Goal: Complete application form

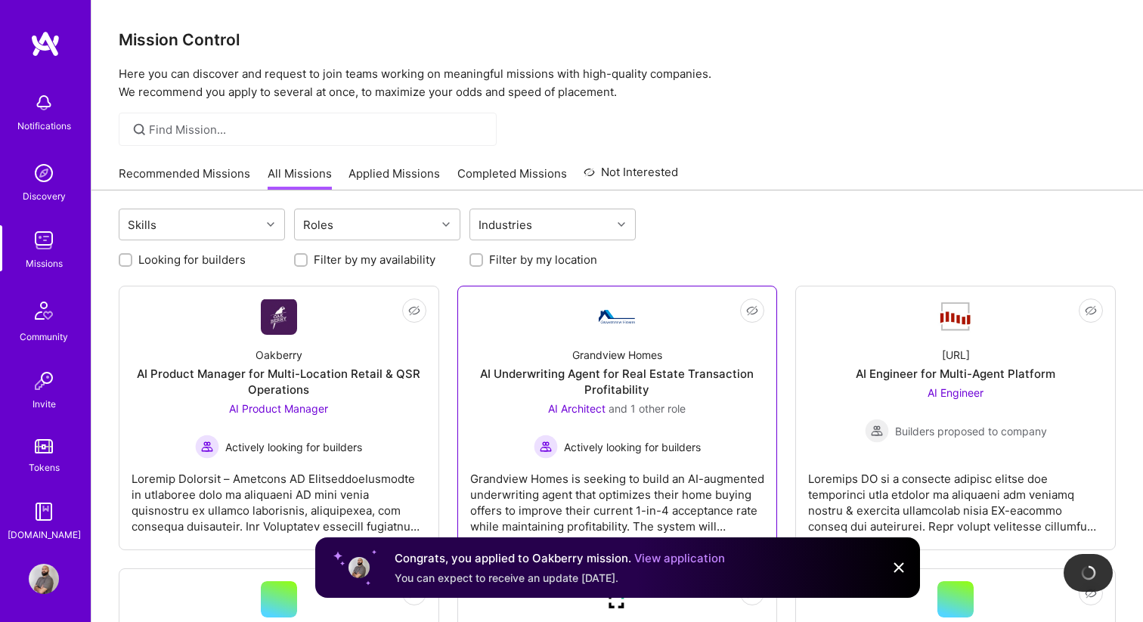
scroll to position [59, 0]
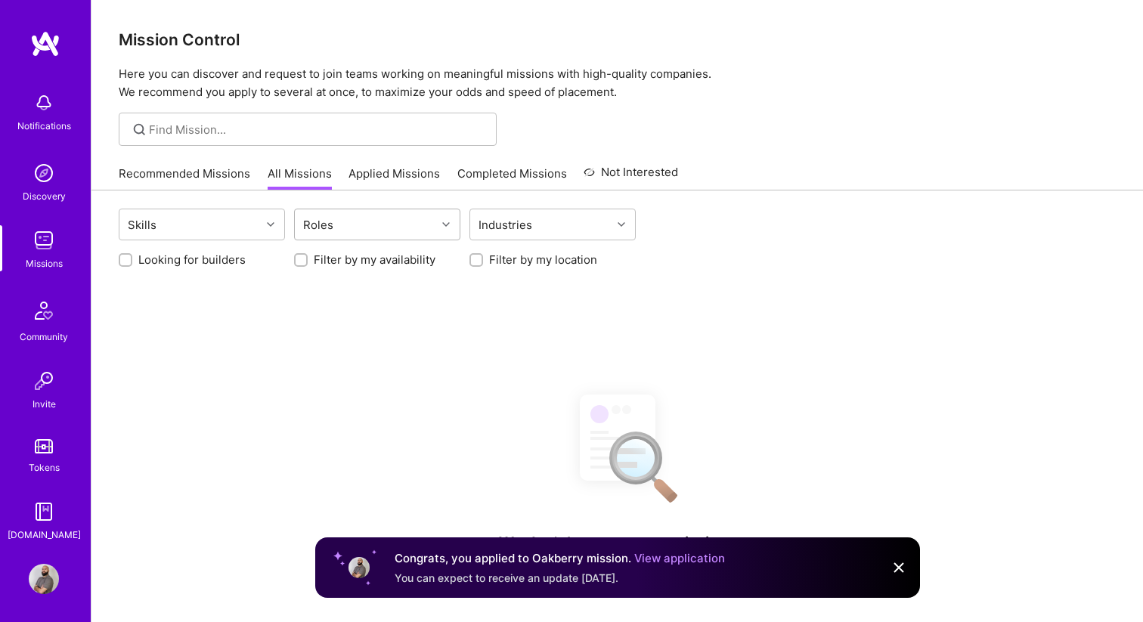
scroll to position [59, 0]
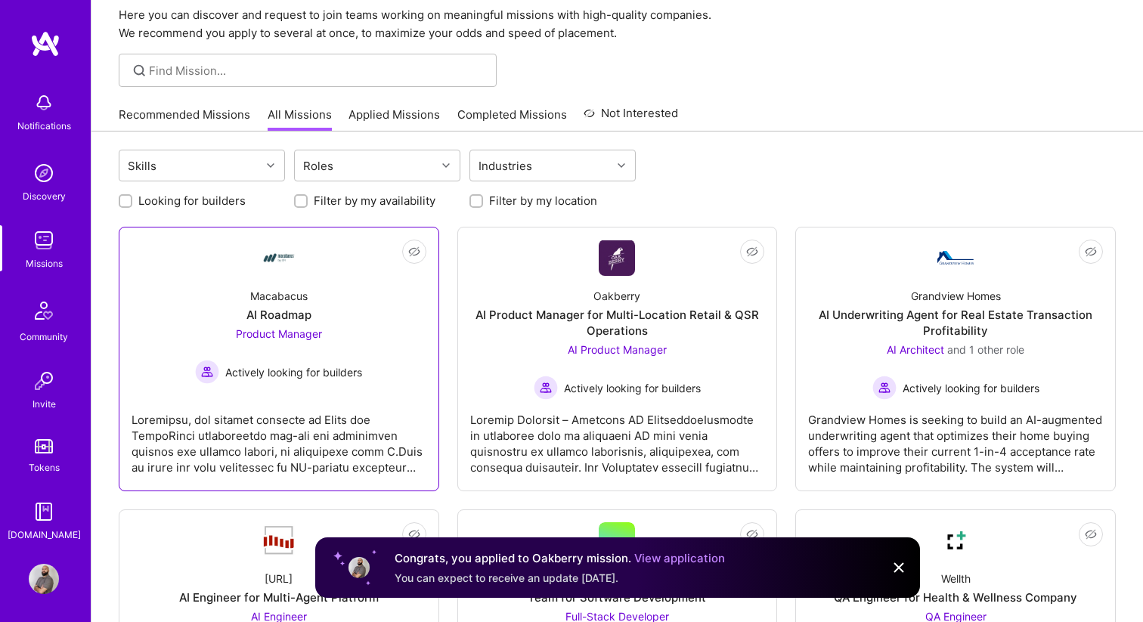
click at [339, 306] on div "Macabacus AI Roadmap Product Manager Actively looking for builders" at bounding box center [279, 330] width 295 height 108
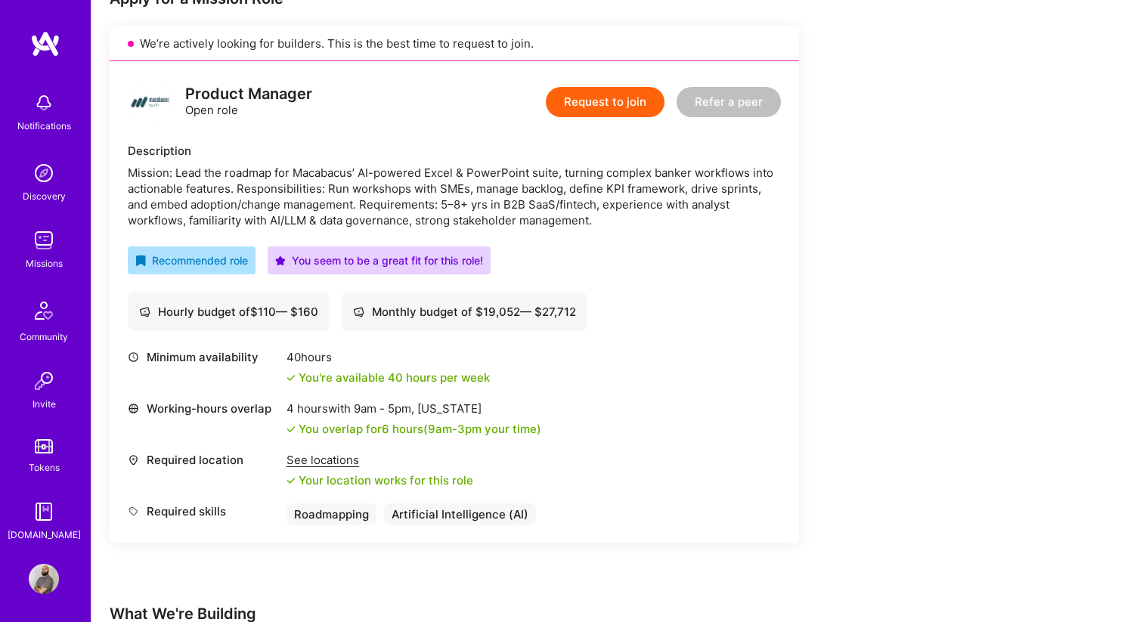
scroll to position [332, 0]
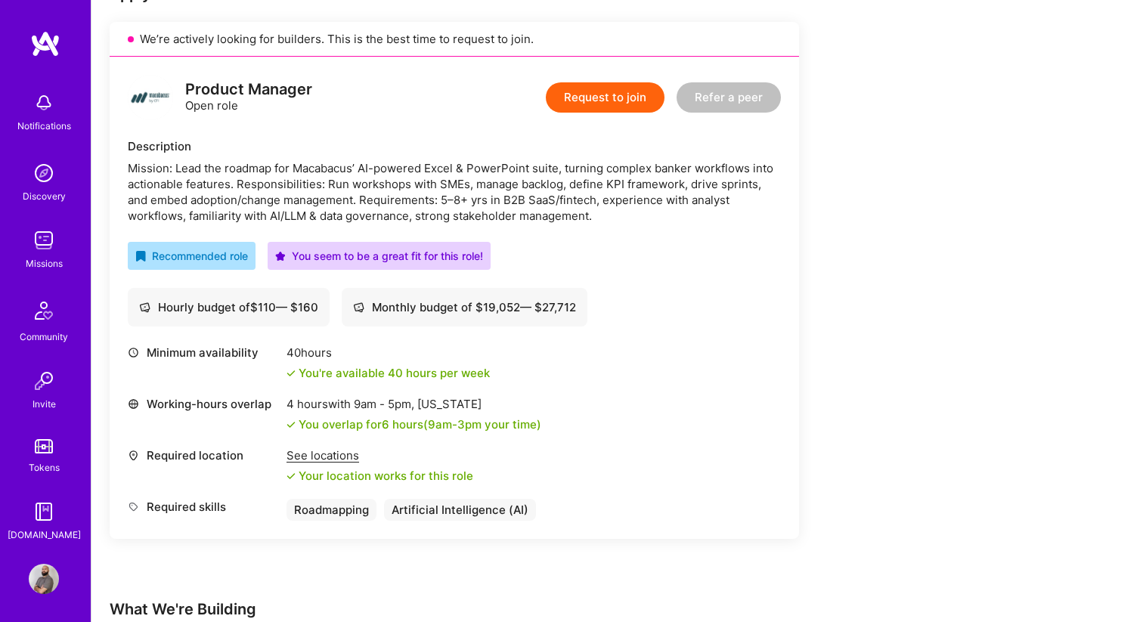
click at [618, 92] on button "Request to join" at bounding box center [605, 97] width 119 height 30
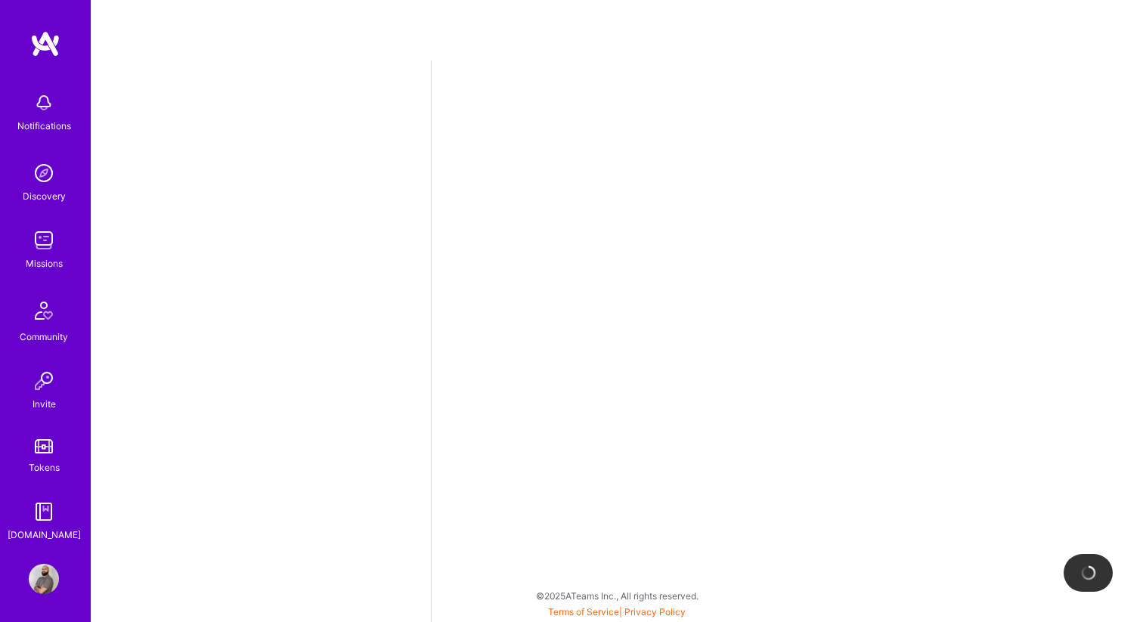
select select "CA"
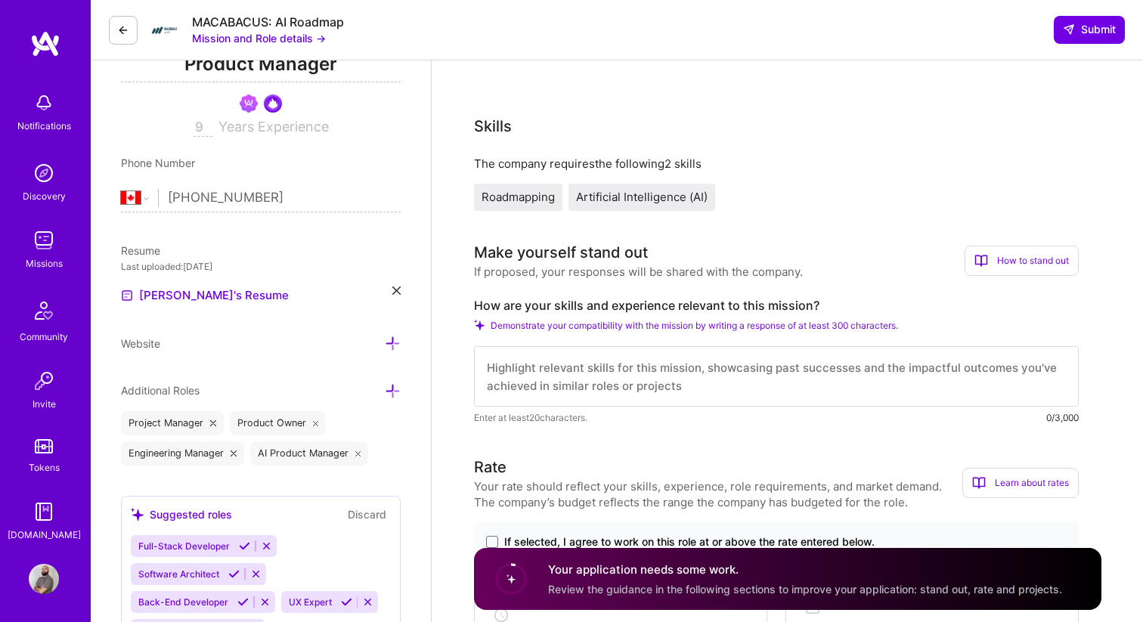
scroll to position [238, 0]
click at [677, 376] on textarea at bounding box center [776, 375] width 605 height 60
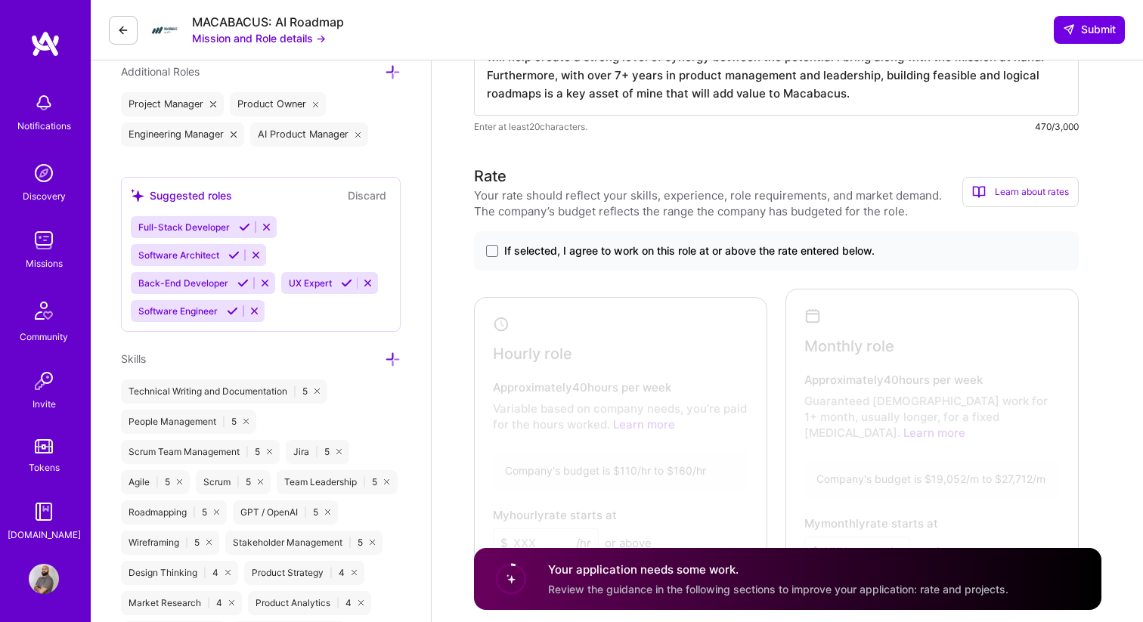
scroll to position [562, 0]
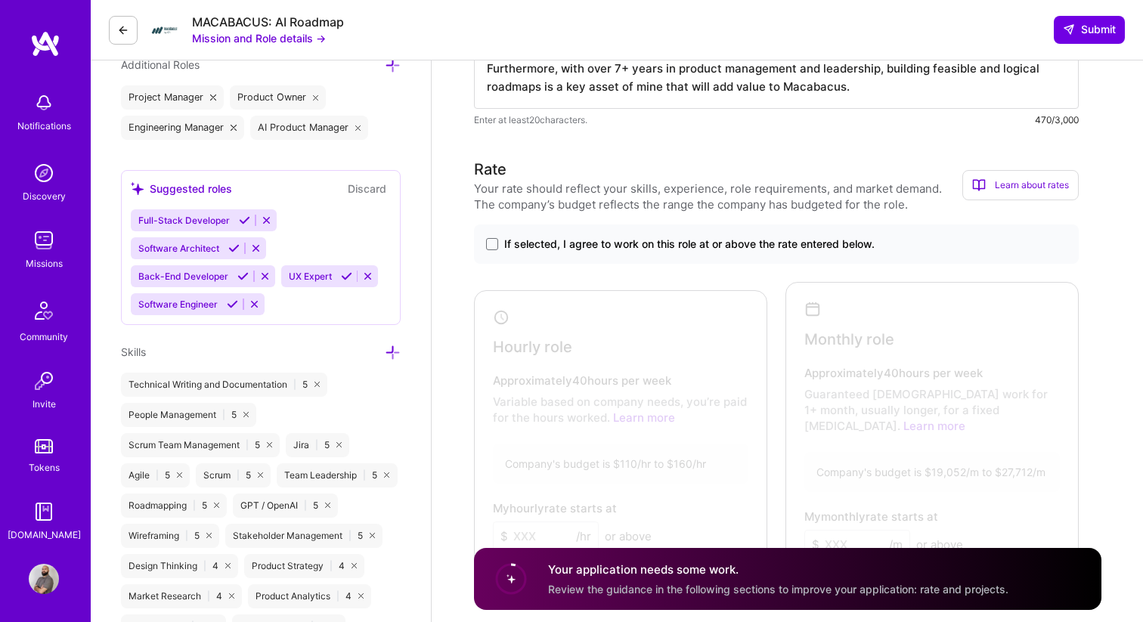
type textarea "My experience in Management Consulting has helped gained experience in a wide r…"
click at [531, 247] on span "If selected, I agree to work on this role at or above the rate entered below." at bounding box center [689, 244] width 370 height 15
click at [0, 0] on input "If selected, I agree to work on this role at or above the rate entered below." at bounding box center [0, 0] width 0 height 0
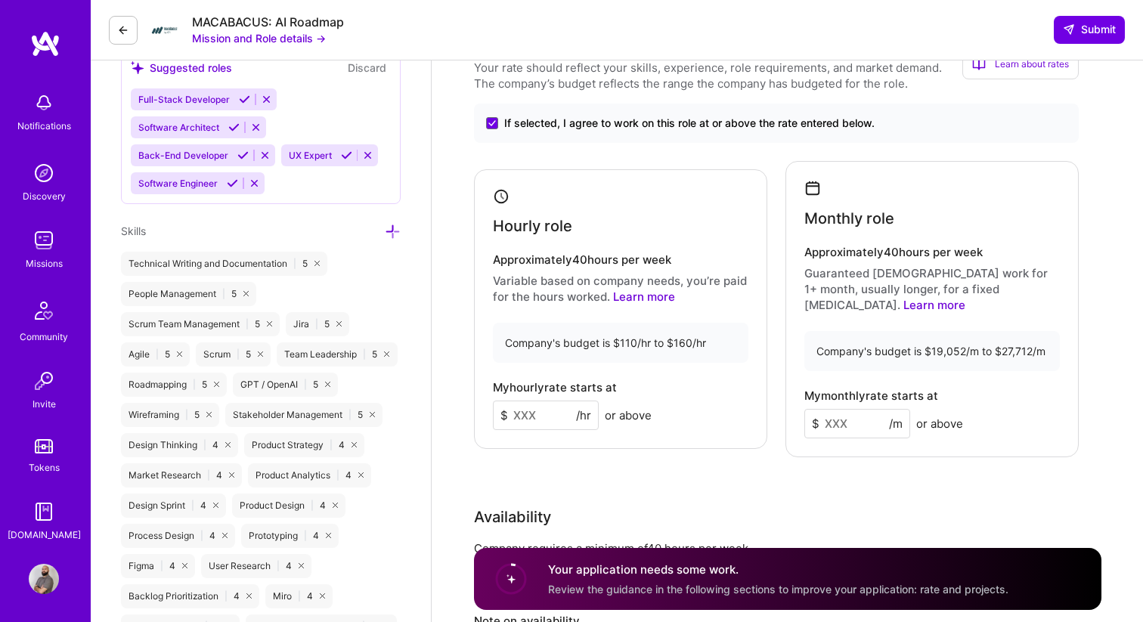
scroll to position [692, 0]
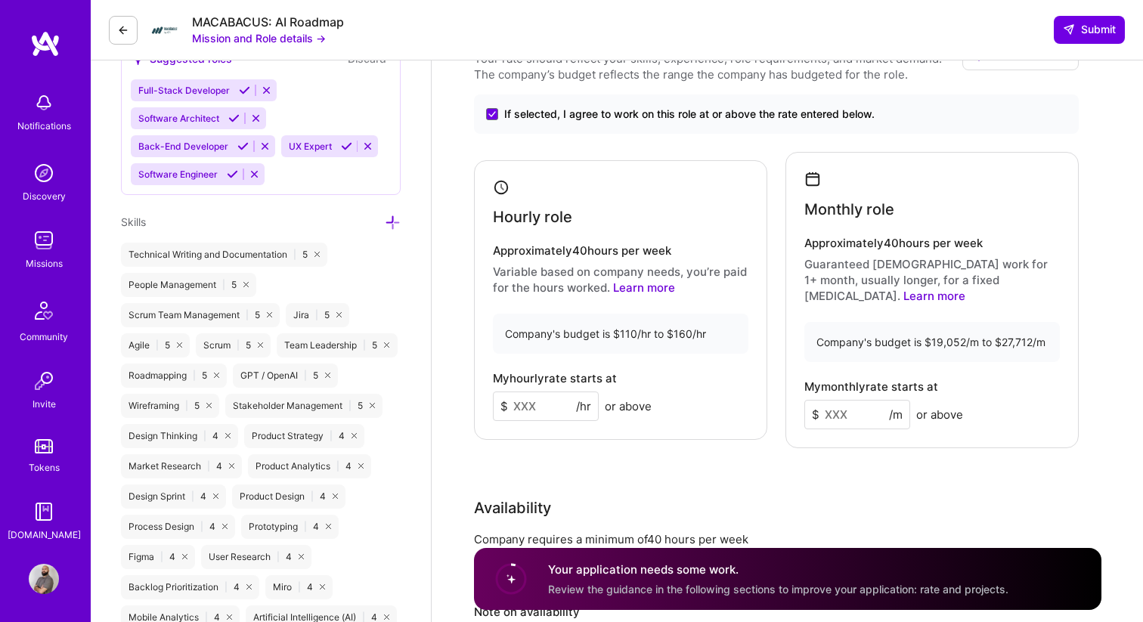
click at [544, 395] on input at bounding box center [546, 406] width 106 height 29
type input "110"
click at [855, 400] on input at bounding box center [857, 414] width 106 height 29
type input "19000"
click at [868, 443] on div "Rate Your rate should reflect your skills, experience, role requirements, and m…" at bounding box center [787, 369] width 627 height 683
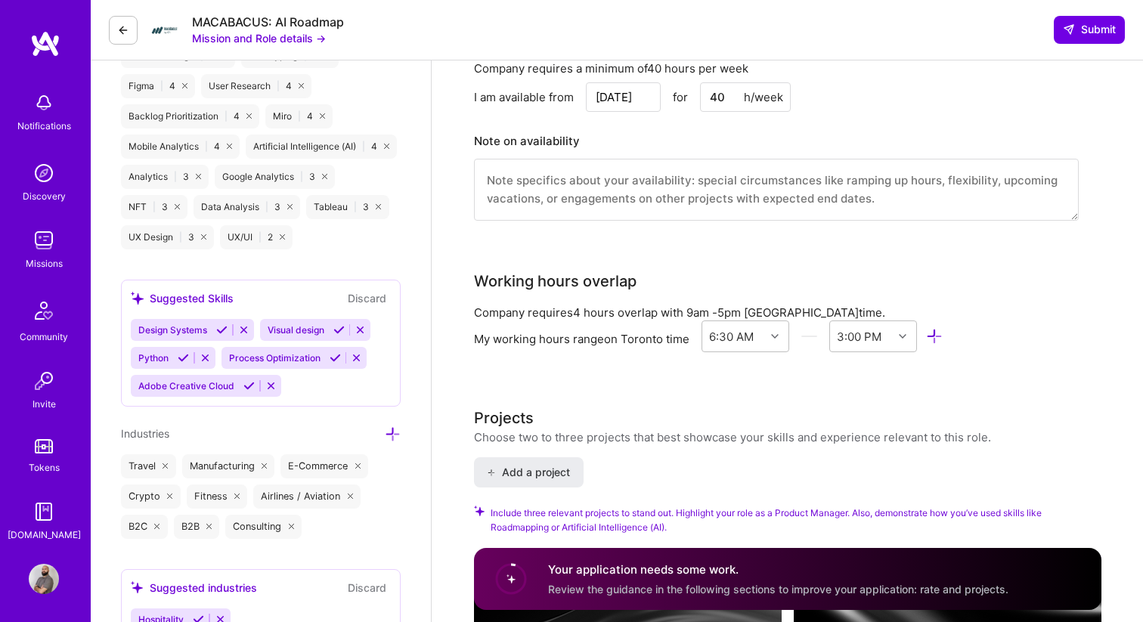
scroll to position [1176, 0]
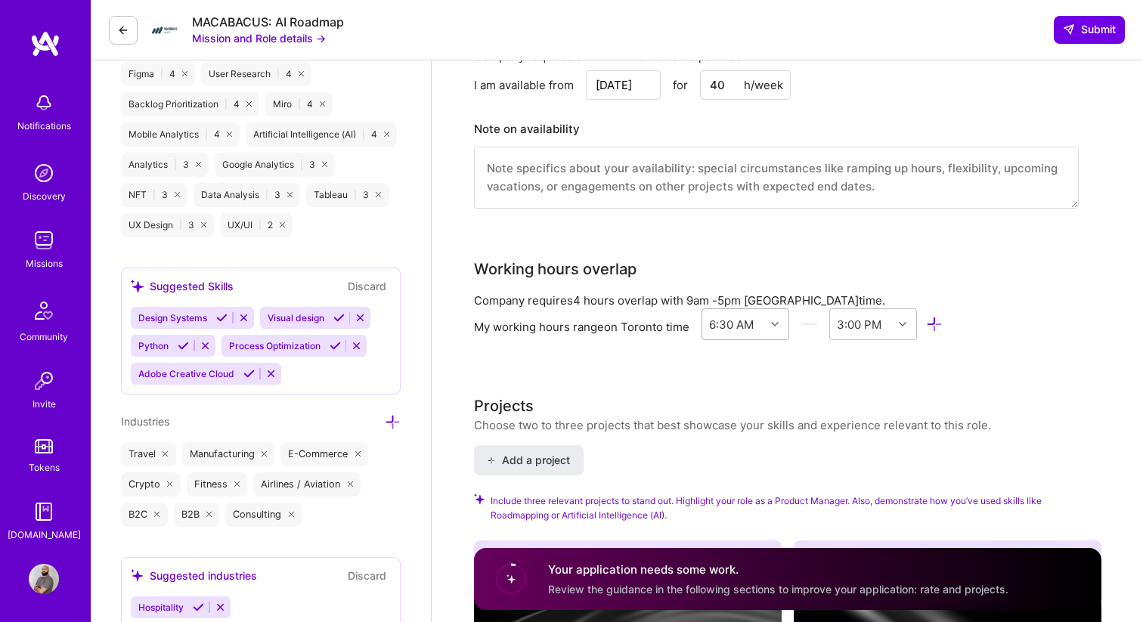
click at [736, 316] on div "6:30 AM" at bounding box center [731, 324] width 45 height 16
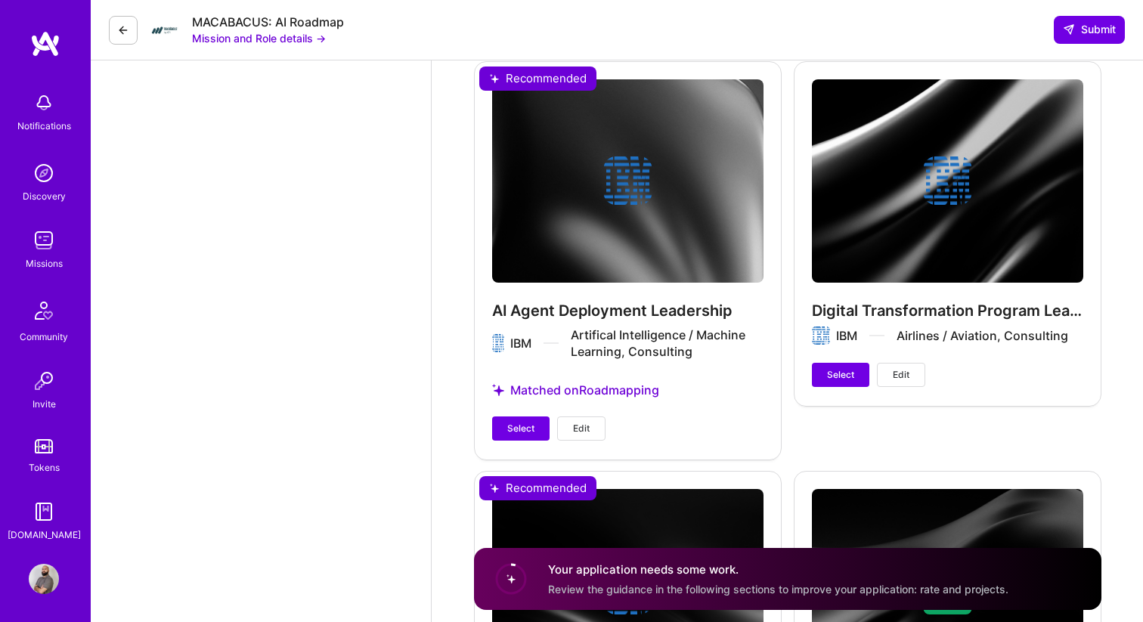
scroll to position [3252, 0]
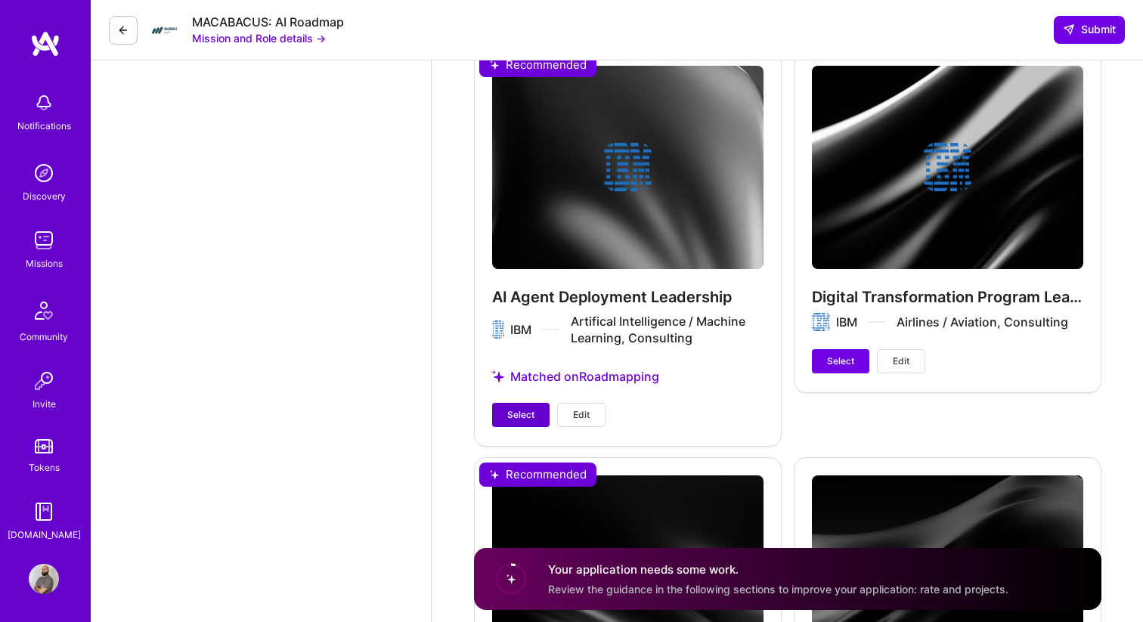
click at [513, 408] on span "Select" at bounding box center [520, 415] width 27 height 14
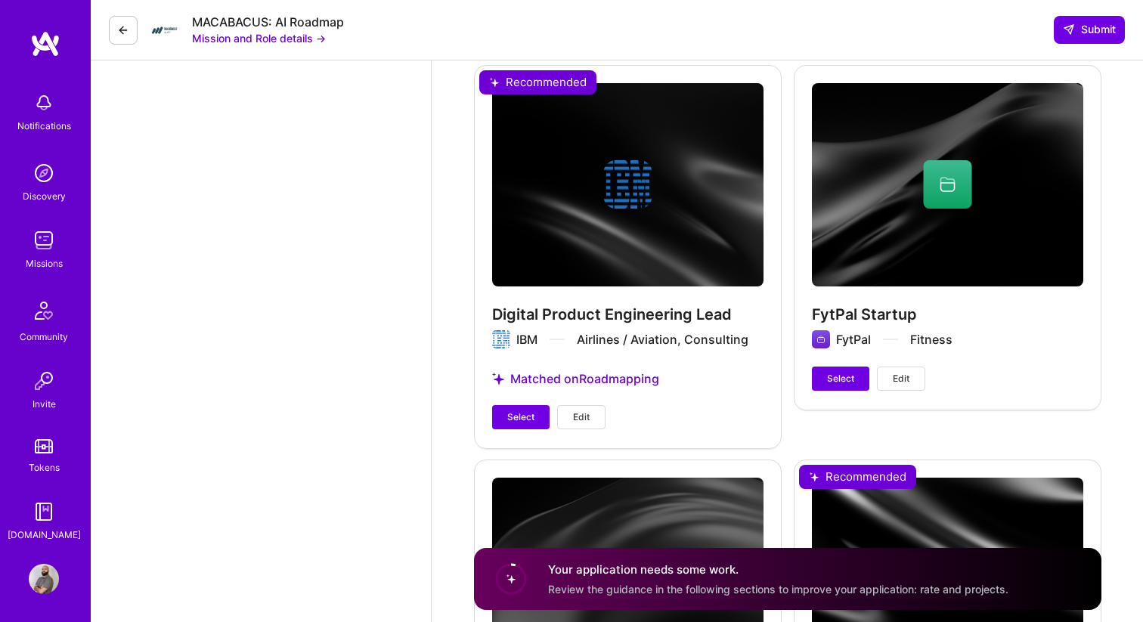
scroll to position [3646, 0]
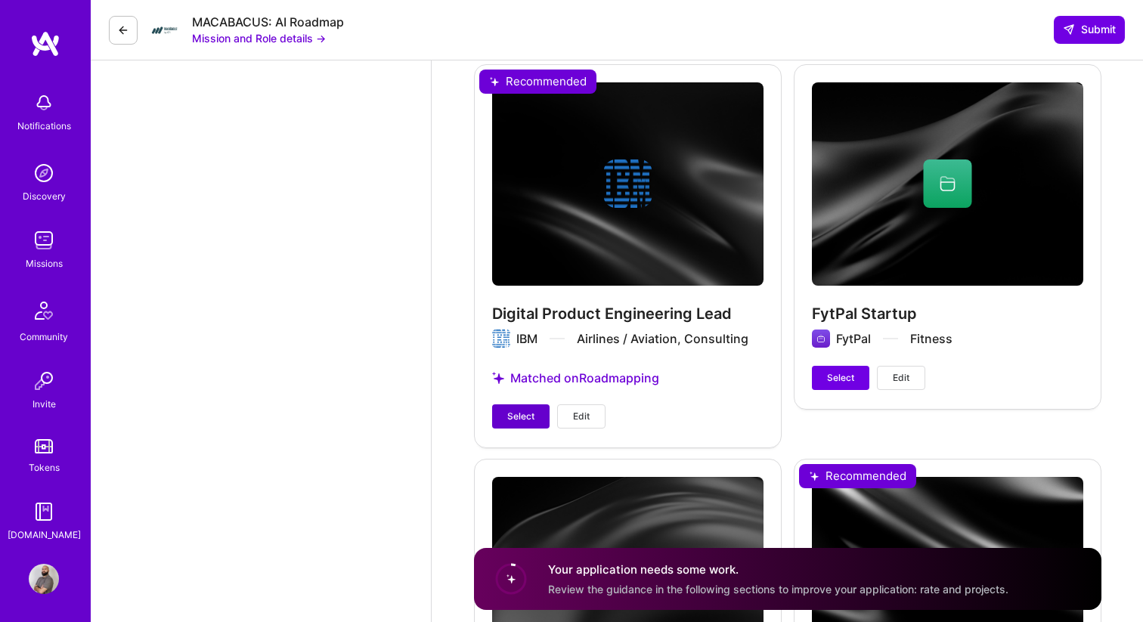
click at [514, 410] on span "Select" at bounding box center [520, 417] width 27 height 14
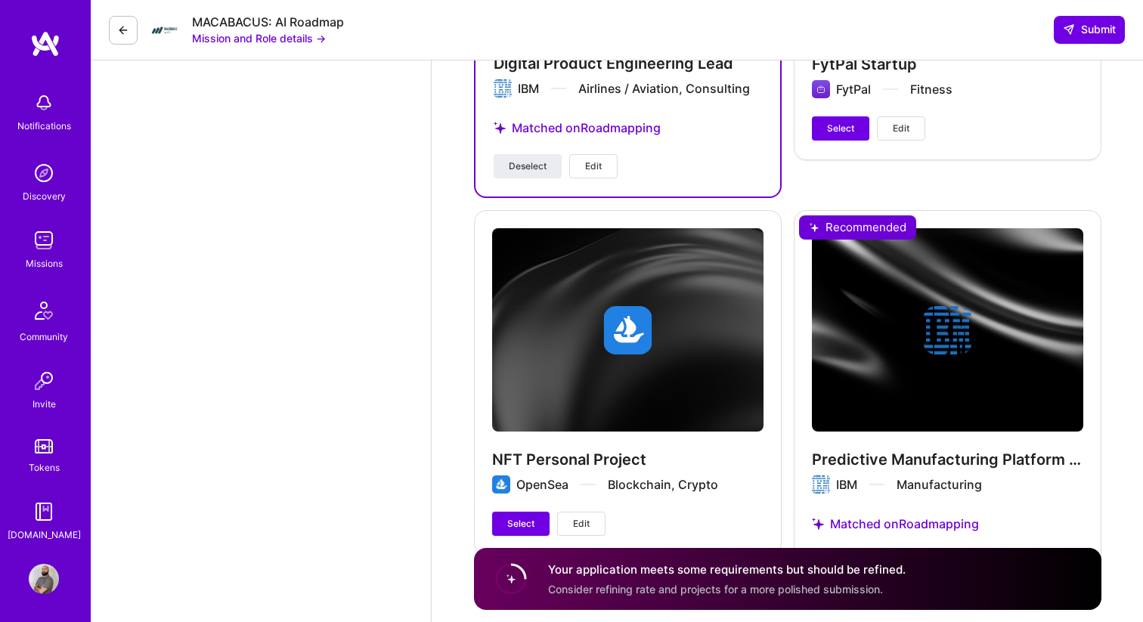
scroll to position [3929, 0]
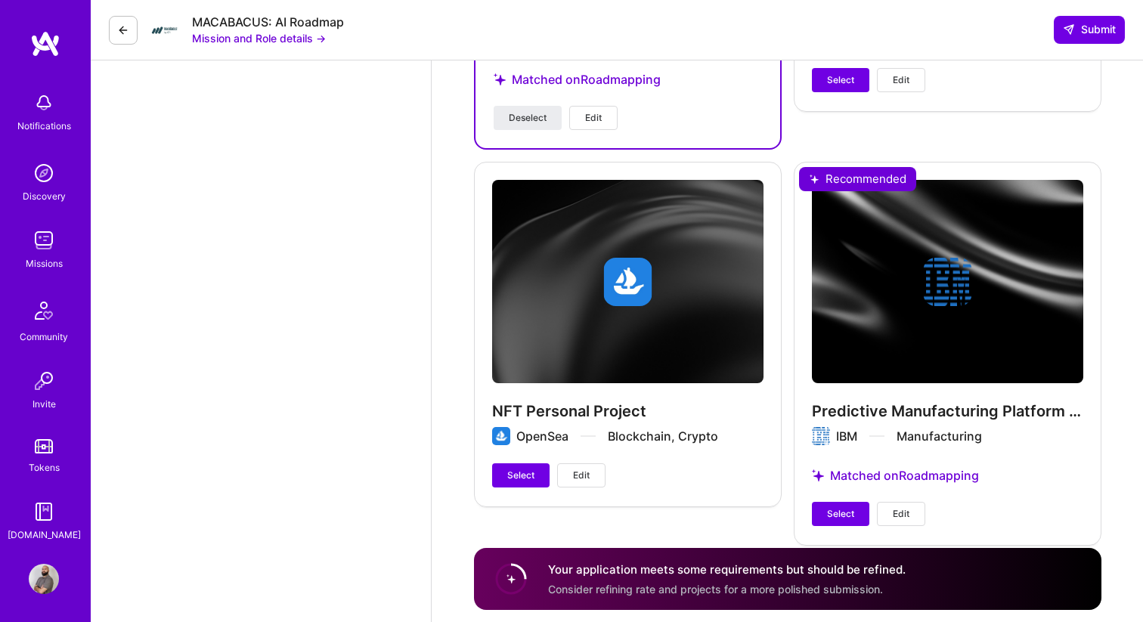
click at [830, 468] on div "Predictive Manufacturing Platform Development IBM Manufacturing Matched on Road…" at bounding box center [948, 353] width 308 height 383
click at [830, 507] on span "Select" at bounding box center [840, 514] width 27 height 14
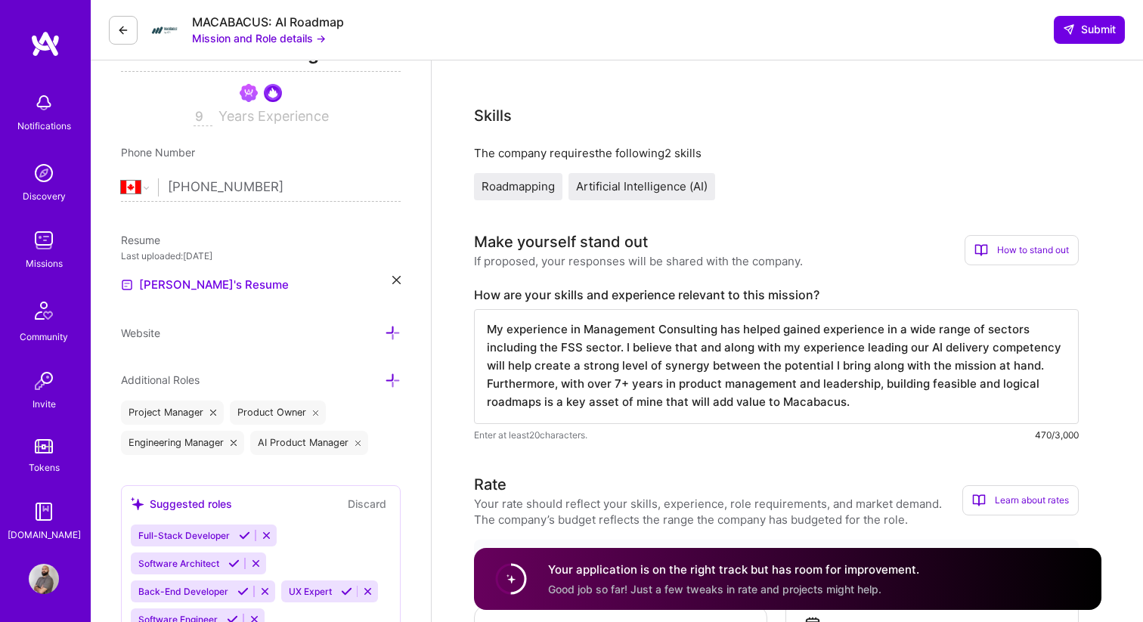
scroll to position [255, 0]
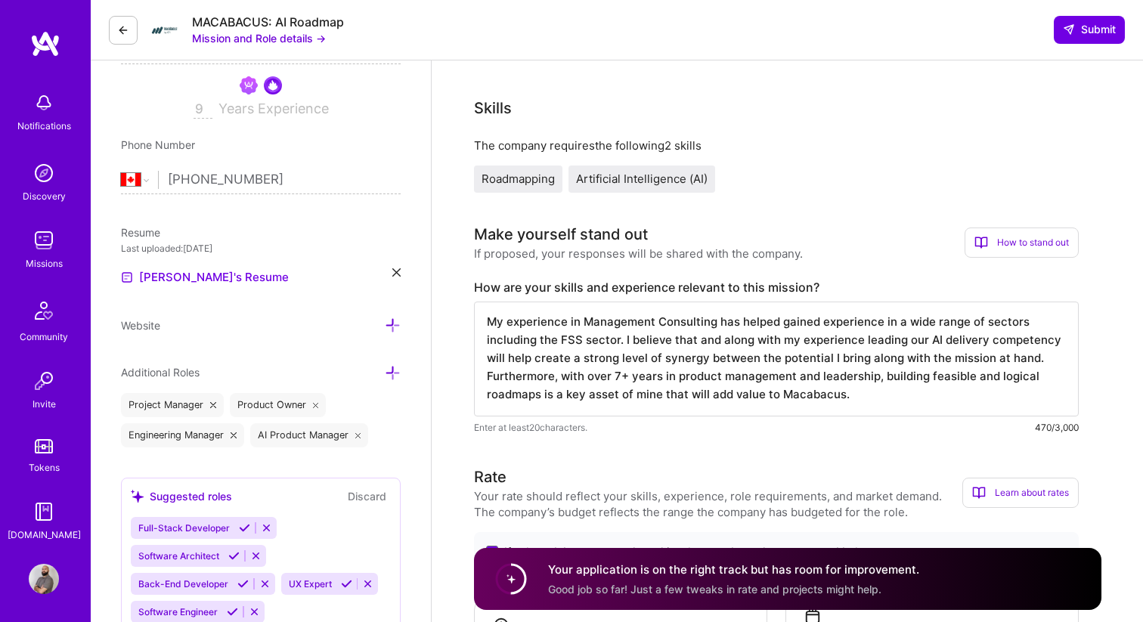
drag, startPoint x: 617, startPoint y: 342, endPoint x: 617, endPoint y: 358, distance: 15.9
click at [617, 342] on textarea "My experience in Management Consulting has helped gained experience in a wide r…" at bounding box center [776, 359] width 605 height 115
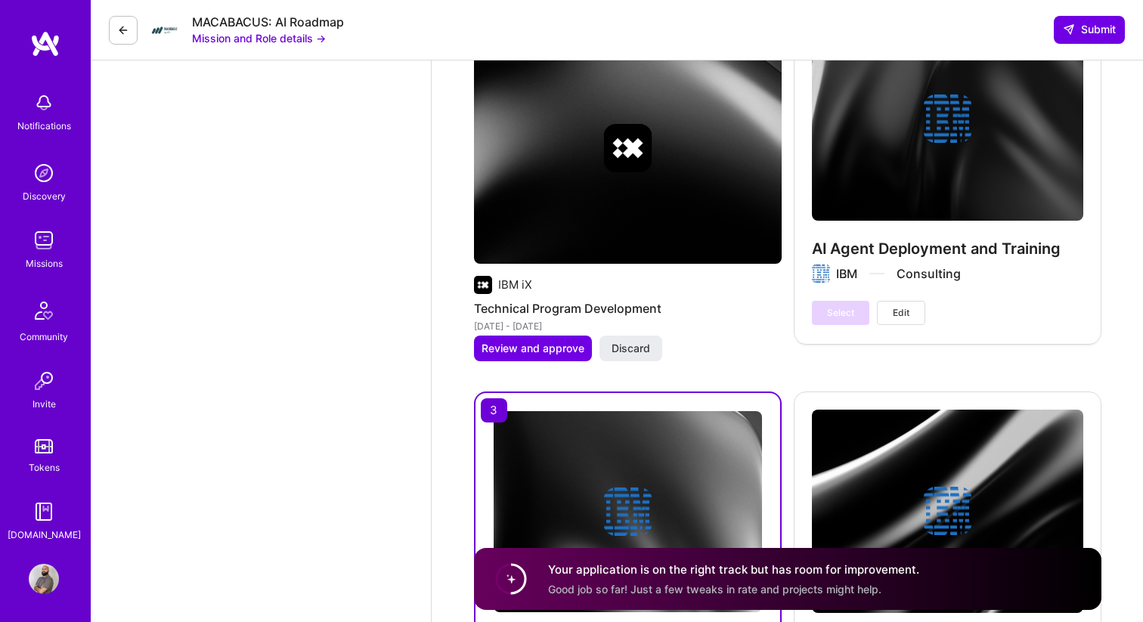
scroll to position [2994, 0]
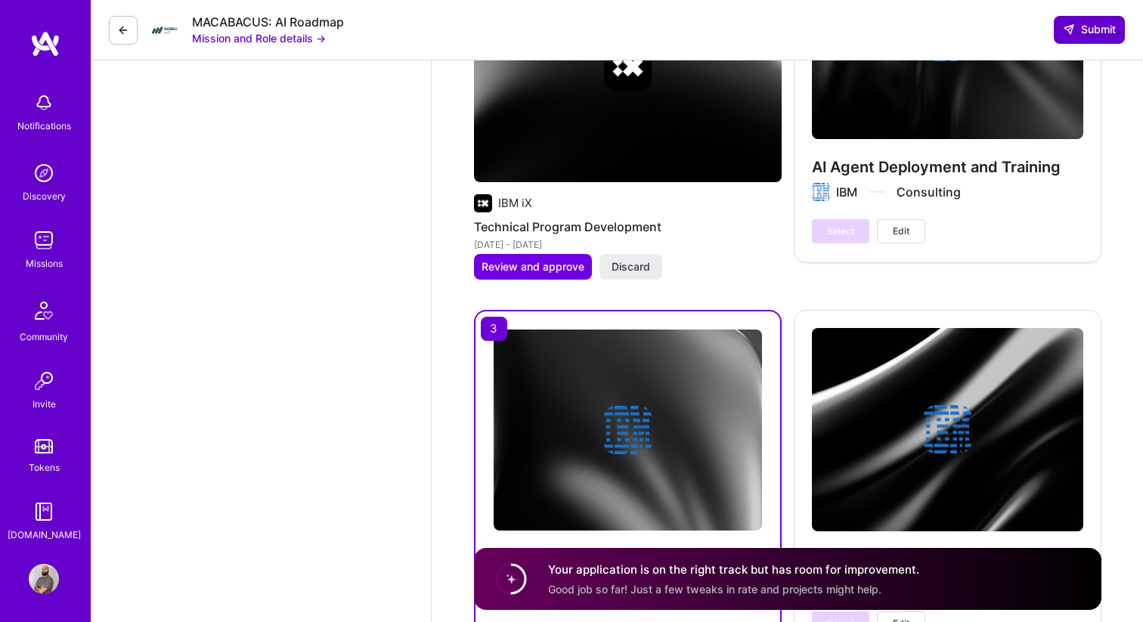
type textarea "My experience in Management Consulting has helped gained experience in a wide r…"
click at [1091, 28] on span "Submit" at bounding box center [1089, 29] width 53 height 15
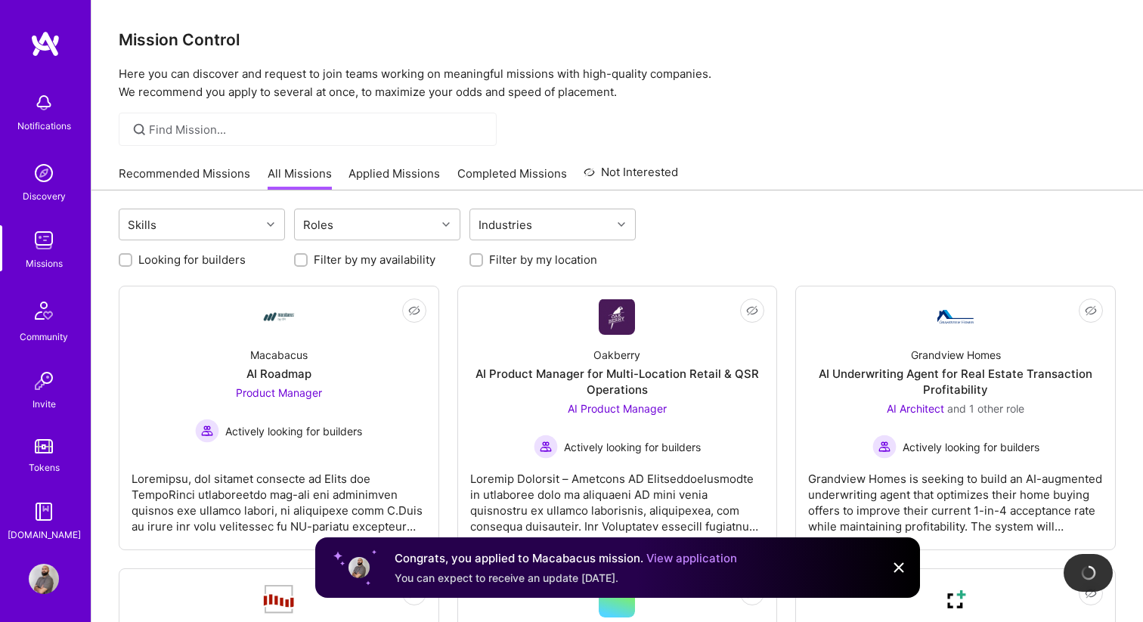
click at [900, 568] on img at bounding box center [899, 568] width 18 height 18
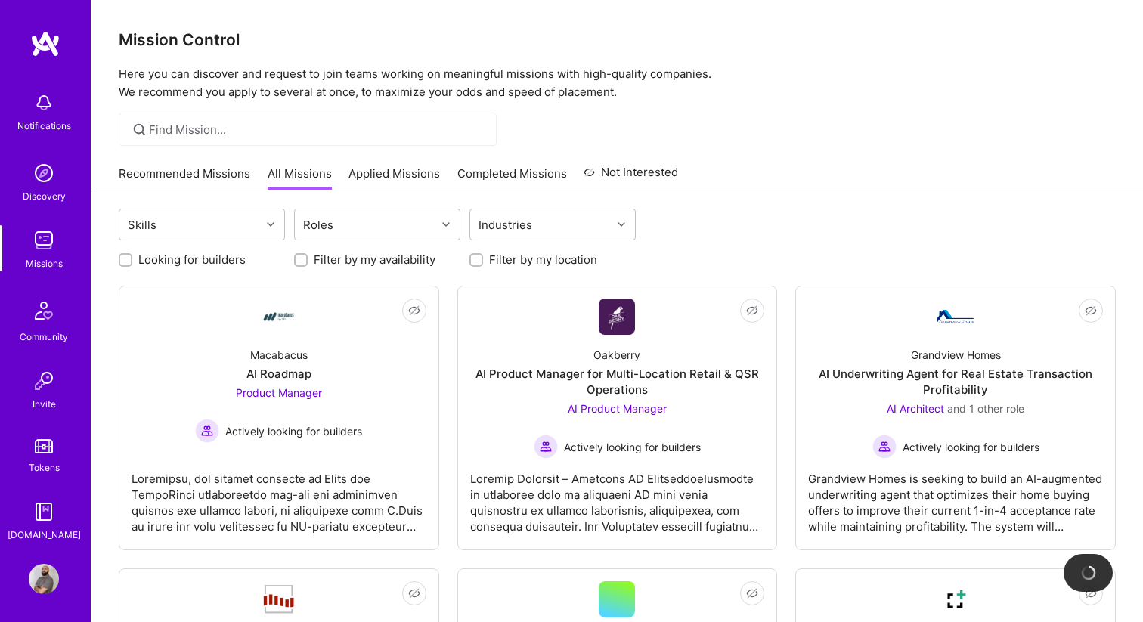
click at [392, 163] on div "Recommended Missions All Missions Applied Missions Completed Missions Not Inter…" at bounding box center [398, 173] width 559 height 33
click at [392, 172] on link "Applied Missions" at bounding box center [393, 178] width 91 height 25
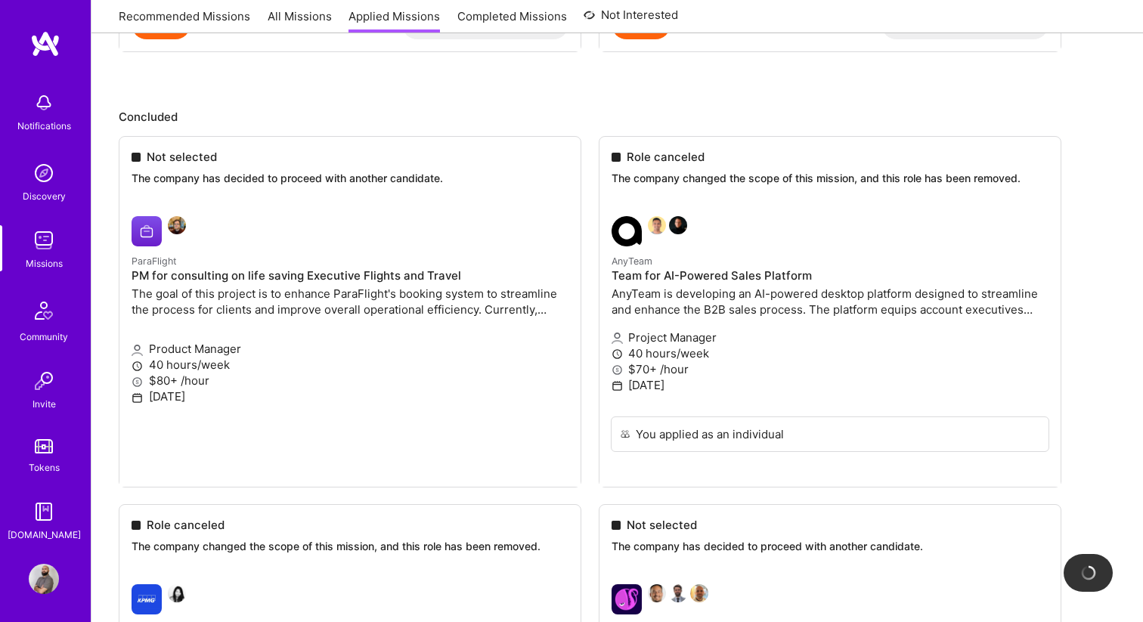
scroll to position [547, 0]
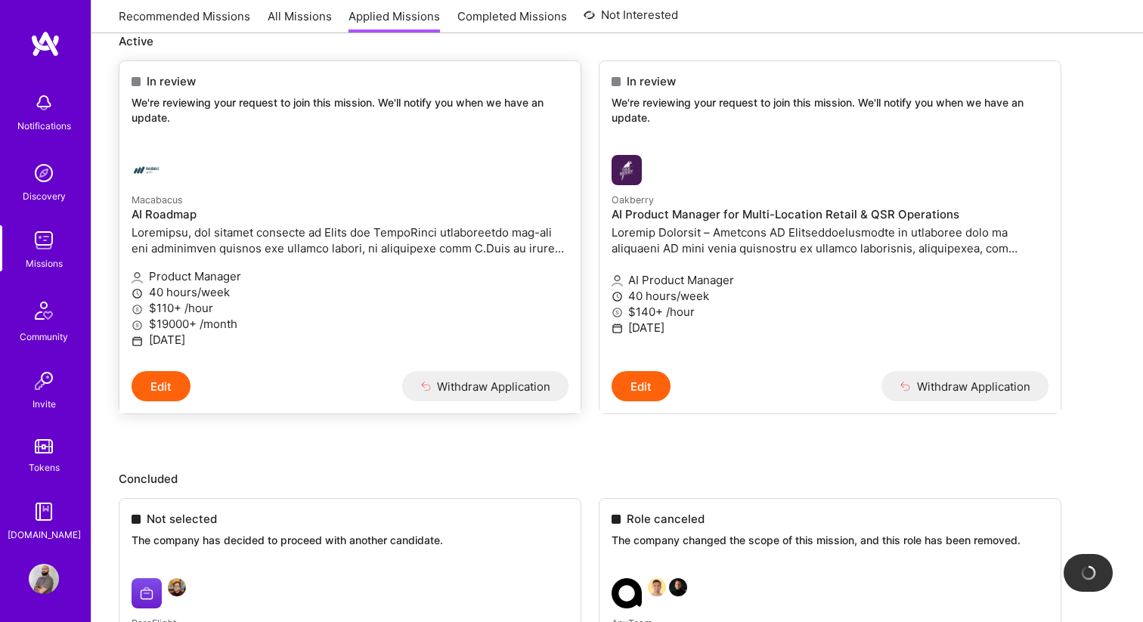
scroll to position [169, 0]
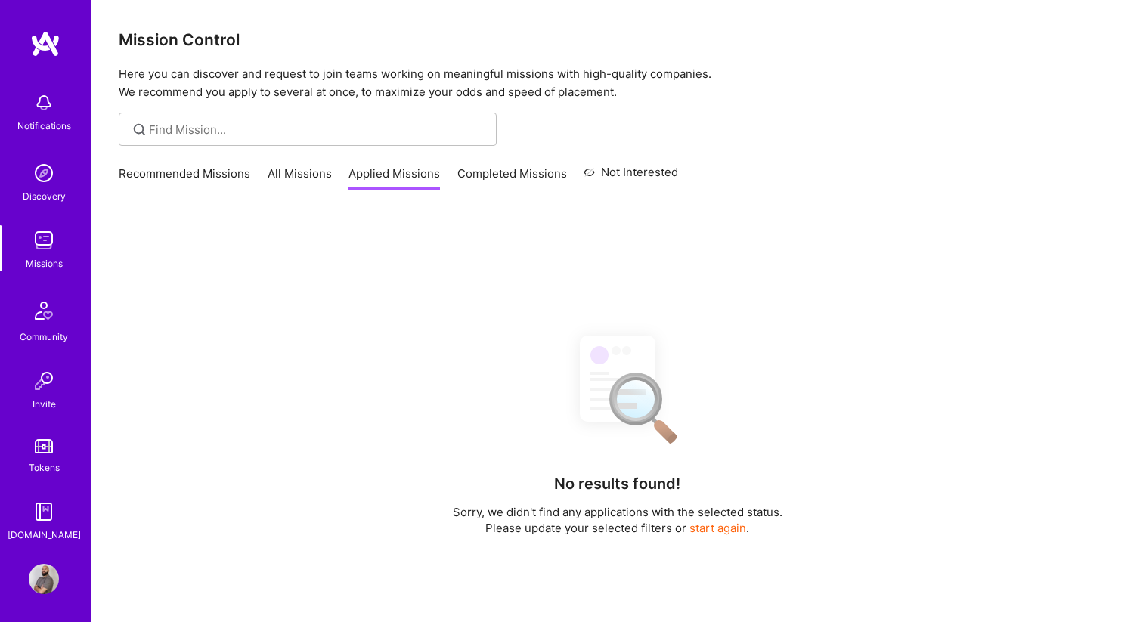
scroll to position [215, 0]
